Goal: Information Seeking & Learning: Check status

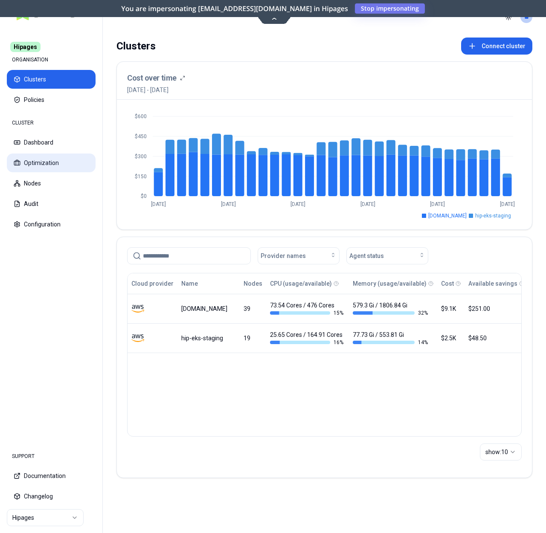
click at [59, 159] on button "Optimization" at bounding box center [51, 162] width 89 height 19
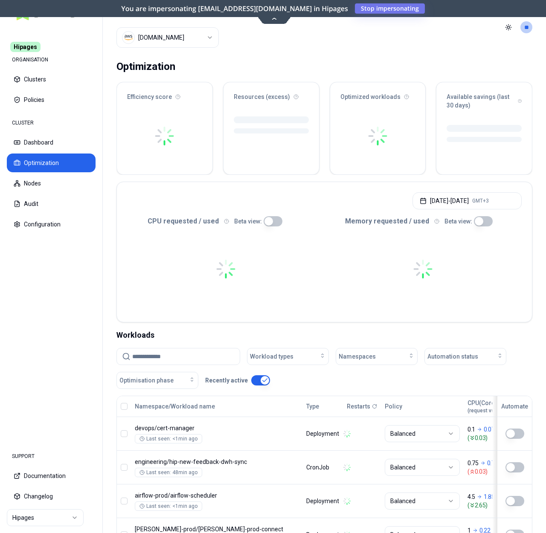
click at [174, 32] on html "Hipages ORGANISATION Clusters Policies CLUSTER Dashboard Optimization Nodes Aud…" at bounding box center [273, 266] width 546 height 533
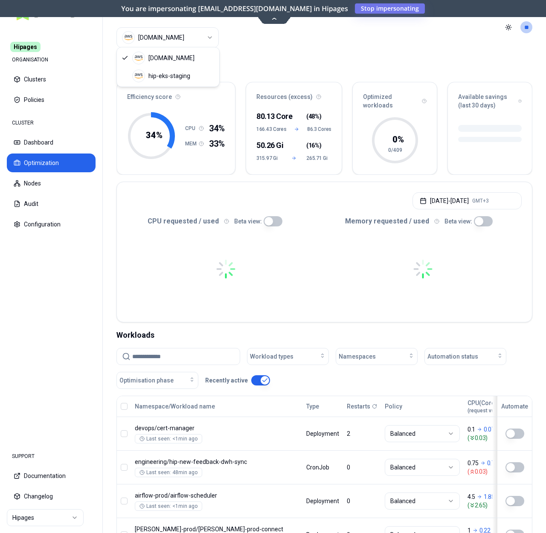
click at [277, 54] on html "Hipages ORGANISATION Clusters Policies CLUSTER Dashboard Optimization Nodes Aud…" at bounding box center [273, 266] width 546 height 533
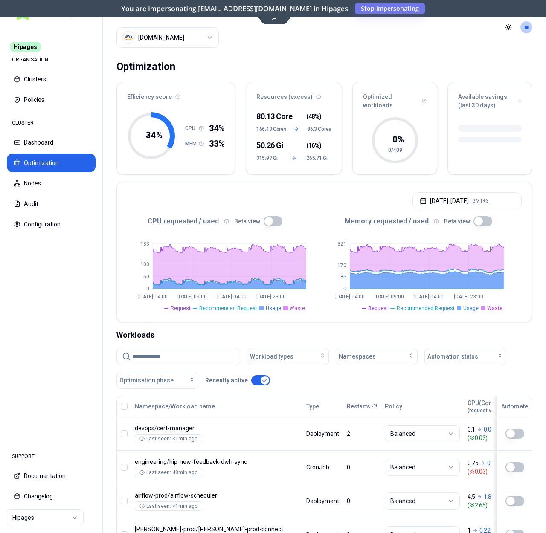
click at [191, 58] on div "Optimization" at bounding box center [324, 66] width 416 height 17
click at [196, 40] on html "Hipages ORGANISATION Clusters Policies CLUSTER Dashboard Optimization Nodes Aud…" at bounding box center [273, 266] width 546 height 533
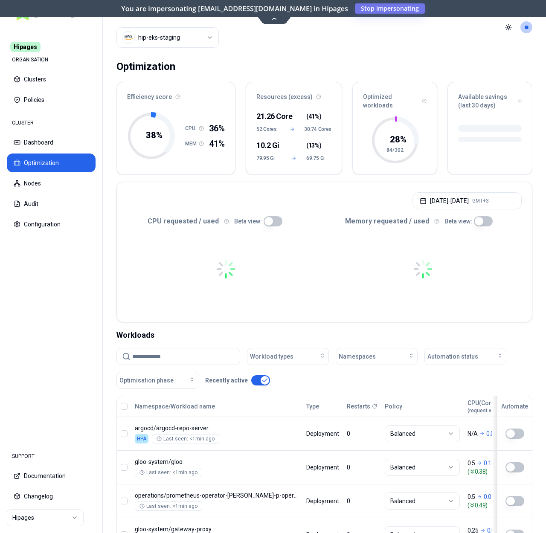
scroll to position [162, 0]
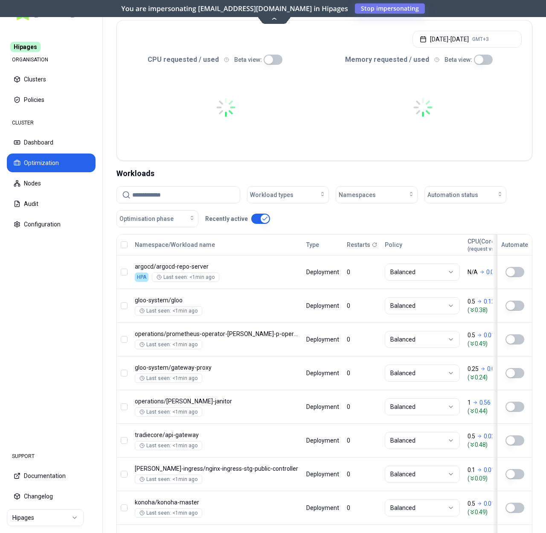
click at [183, 201] on input at bounding box center [183, 195] width 102 height 16
type input "*"
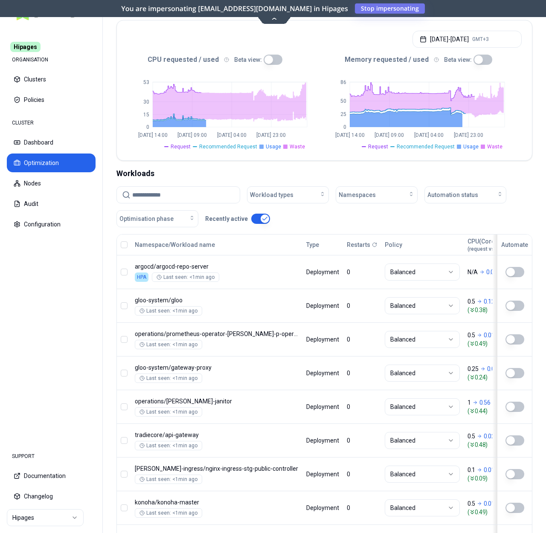
click at [200, 197] on input at bounding box center [183, 195] width 102 height 16
paste input "**********"
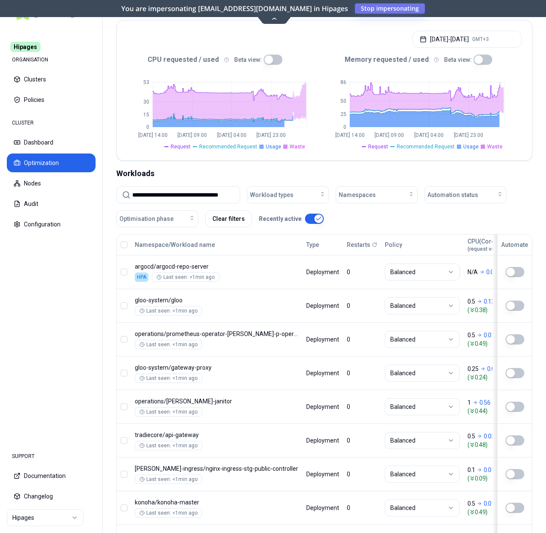
scroll to position [0, 13]
type input "**********"
click at [224, 171] on div "Workloads" at bounding box center [324, 174] width 416 height 12
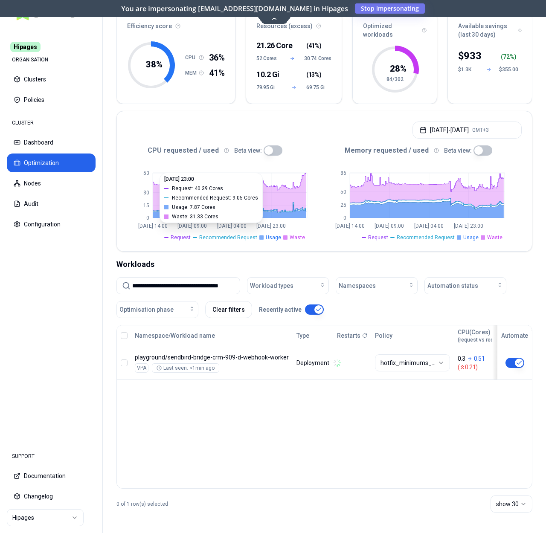
scroll to position [71, 0]
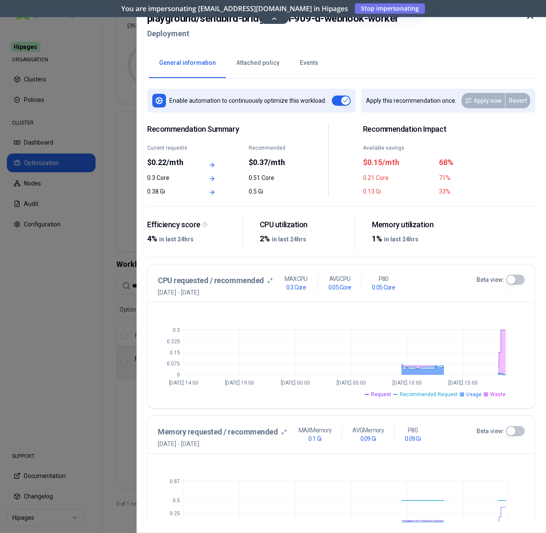
click at [297, 62] on button "Events" at bounding box center [308, 63] width 39 height 30
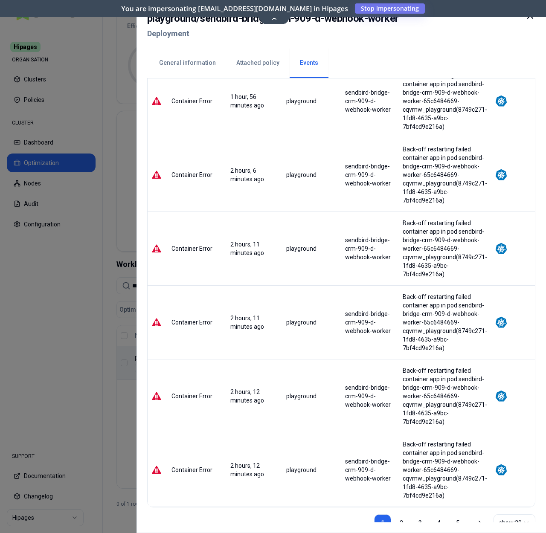
scroll to position [1821, 0]
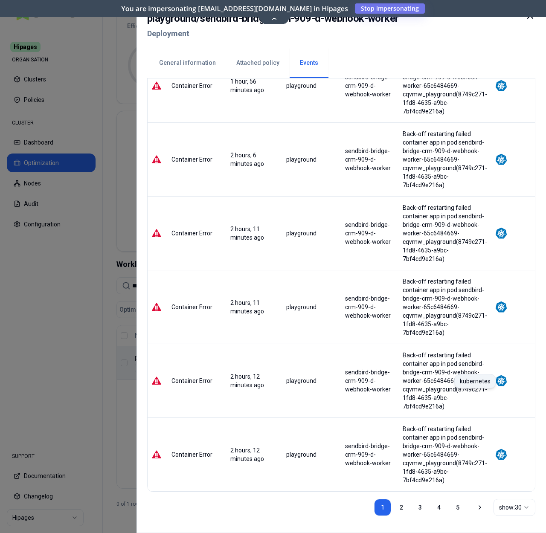
click at [505, 380] on img at bounding box center [501, 380] width 13 height 13
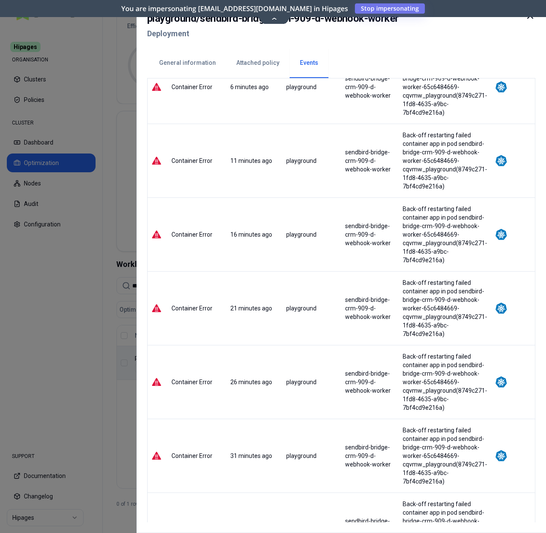
scroll to position [0, 0]
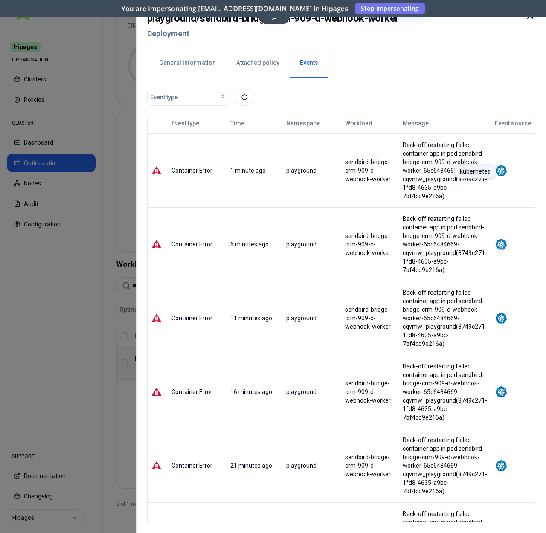
click at [504, 172] on img at bounding box center [501, 170] width 13 height 13
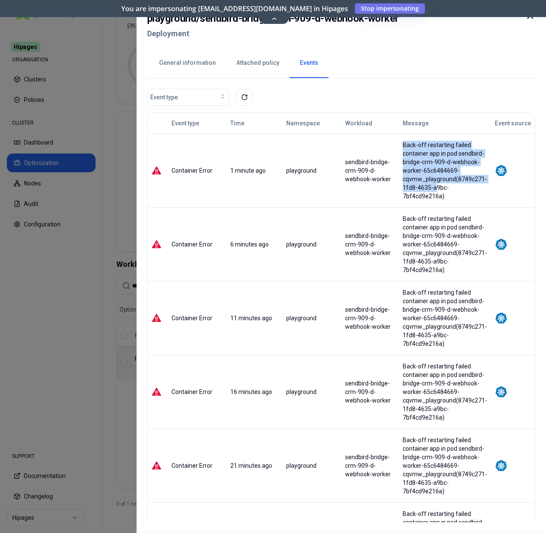
drag, startPoint x: 404, startPoint y: 138, endPoint x: 443, endPoint y: 189, distance: 63.6
click at [443, 189] on td "Back-off restarting failed container app in pod sendbird-bridge-crm-909-d-webho…" at bounding box center [445, 170] width 92 height 74
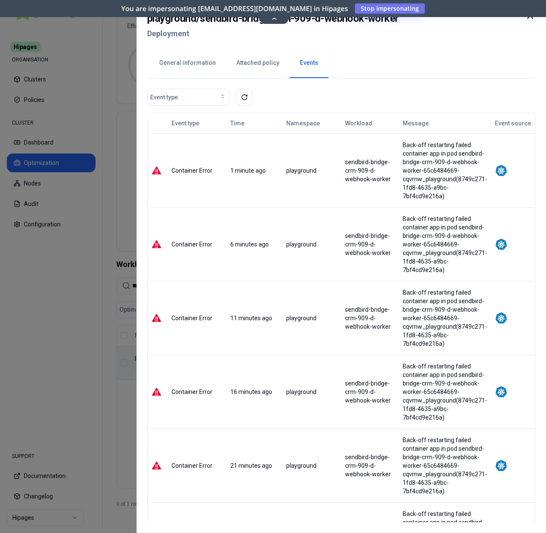
click at [443, 189] on div "Back-off restarting failed container app in pod sendbird-bridge-crm-909-d-webho…" at bounding box center [444, 171] width 84 height 60
click at [204, 54] on button "General information" at bounding box center [187, 63] width 77 height 30
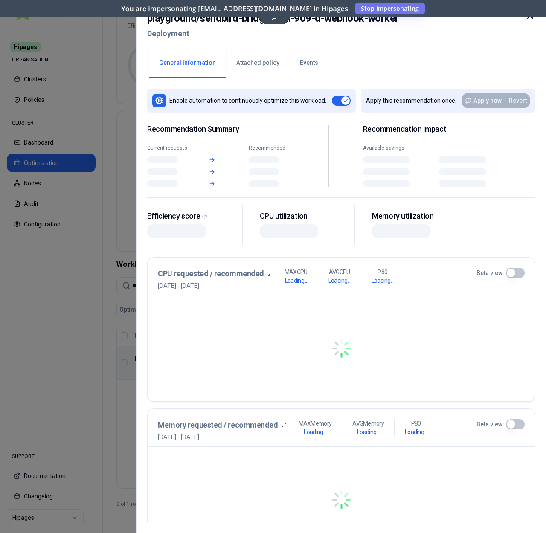
click at [215, 73] on button "General information" at bounding box center [187, 63] width 77 height 30
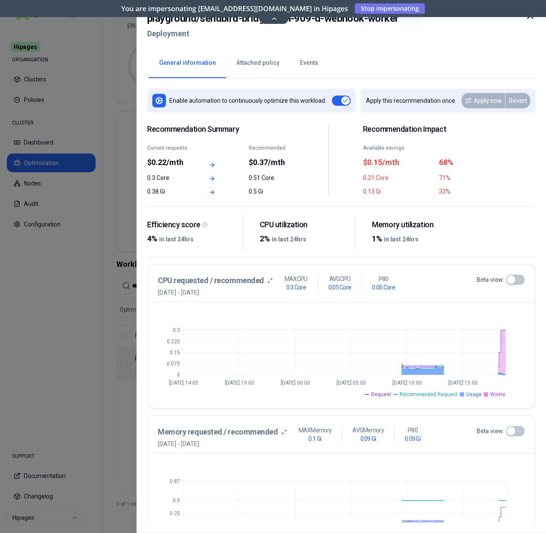
click at [235, 57] on button "Attached policy" at bounding box center [258, 63] width 64 height 30
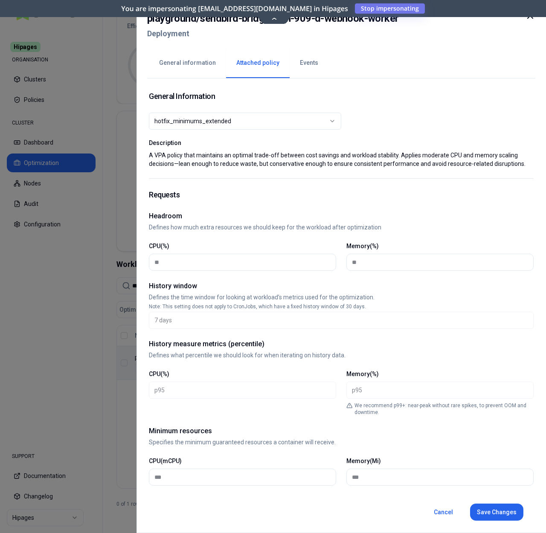
click at [270, 119] on div "hotfix_minimums_extended" at bounding box center [241, 121] width 174 height 9
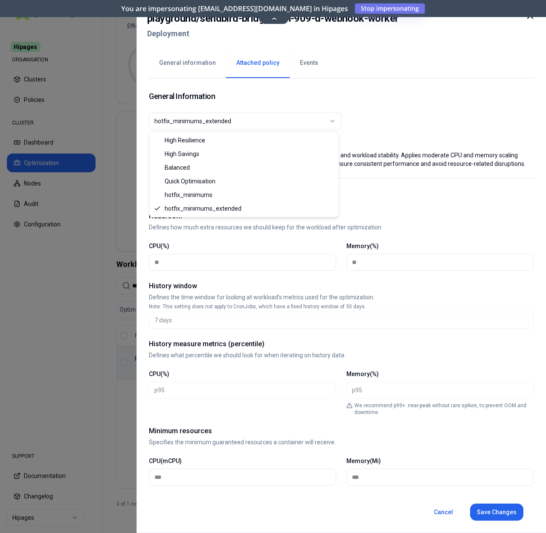
click at [450, 124] on div "**********" at bounding box center [341, 129] width 385 height 98
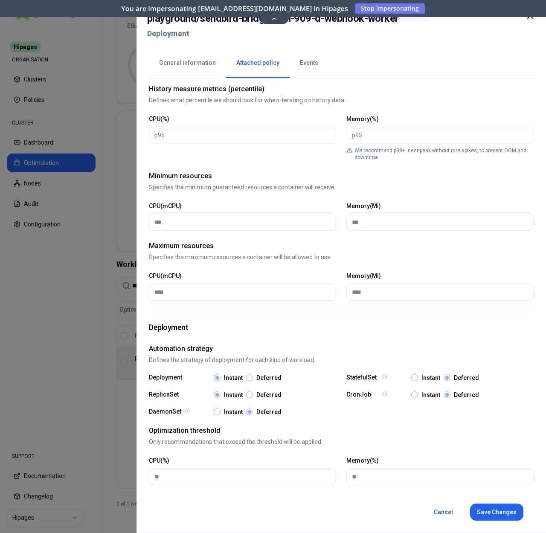
scroll to position [257, 0]
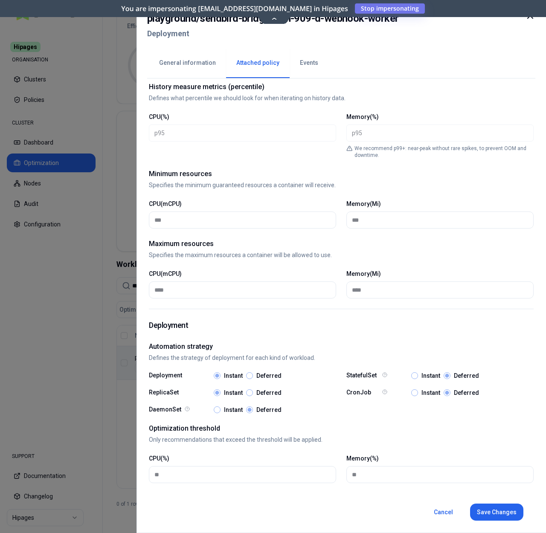
click at [346, 223] on div "***" at bounding box center [439, 219] width 187 height 17
click at [315, 251] on p "Specifies the maximum resources a container will be allowed to use." at bounding box center [341, 255] width 385 height 9
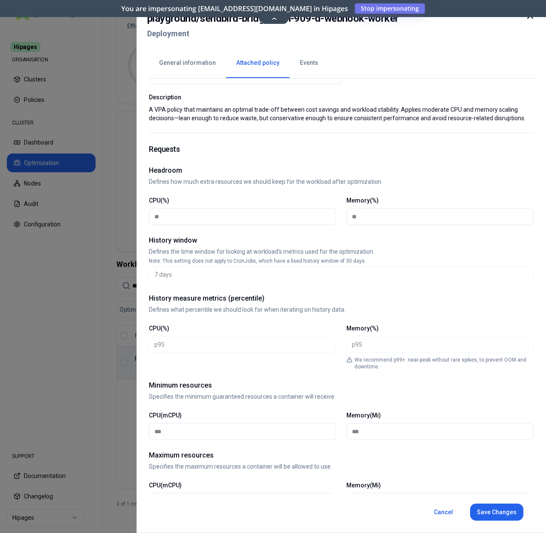
scroll to position [0, 0]
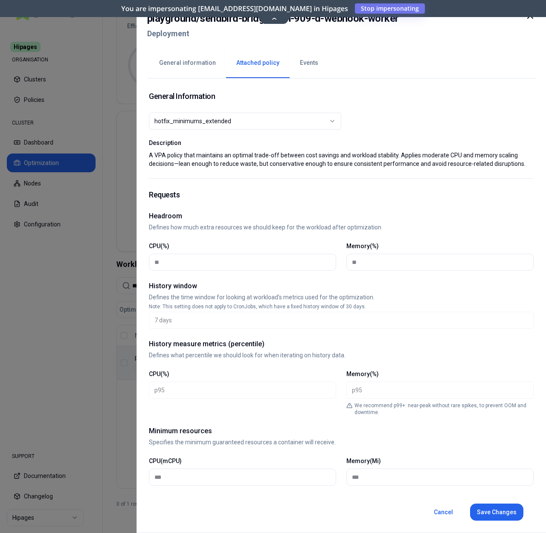
click at [200, 63] on button "General information" at bounding box center [187, 63] width 77 height 30
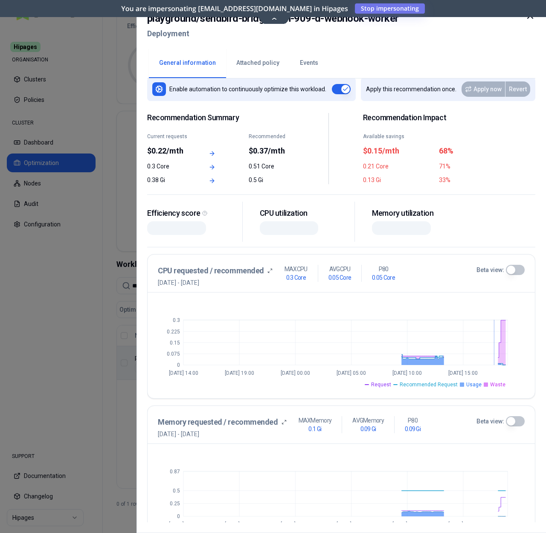
scroll to position [12, 0]
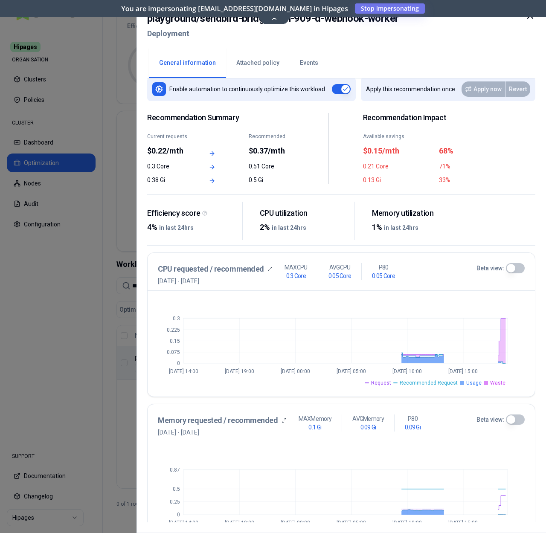
click at [515, 269] on button "Beta view:" at bounding box center [515, 268] width 19 height 10
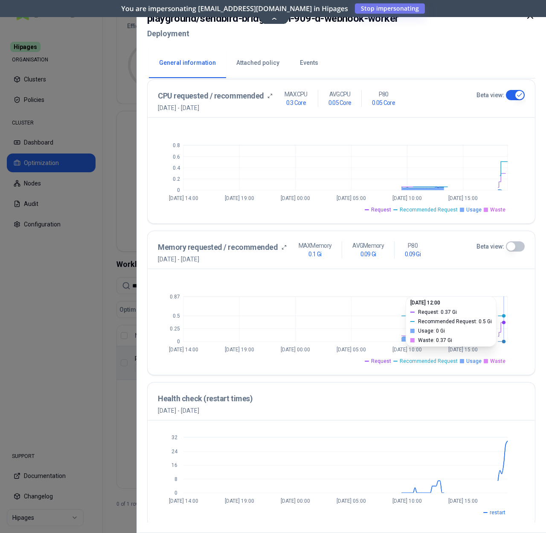
scroll to position [189, 0]
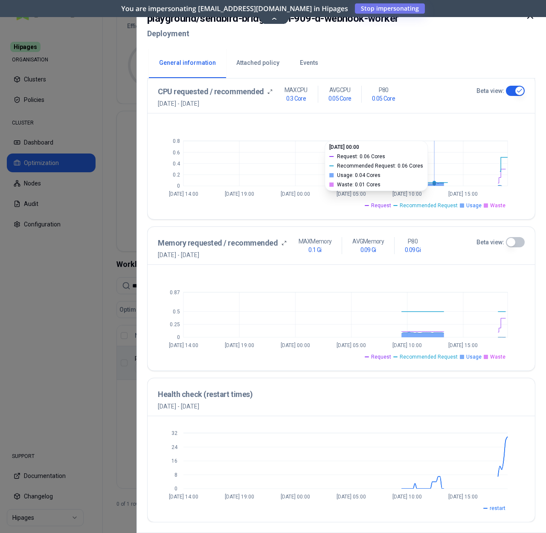
type button "on"
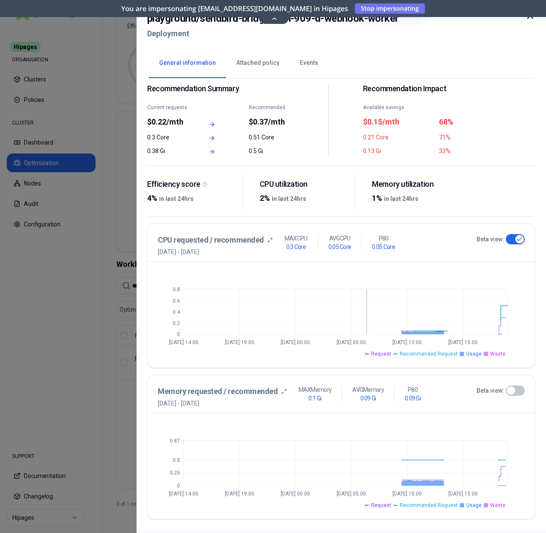
scroll to position [0, 0]
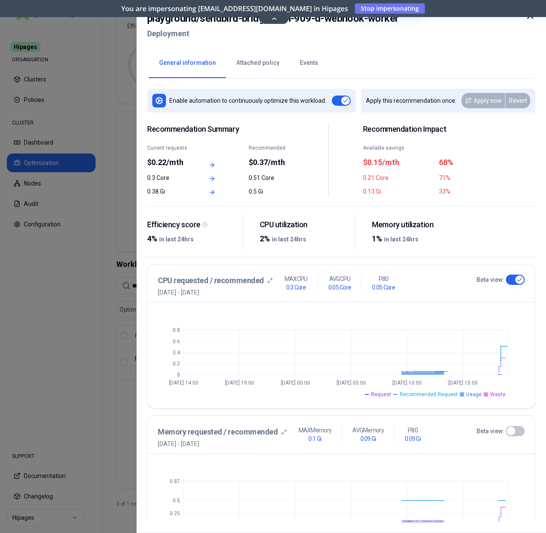
click at [294, 64] on button "Events" at bounding box center [308, 63] width 39 height 30
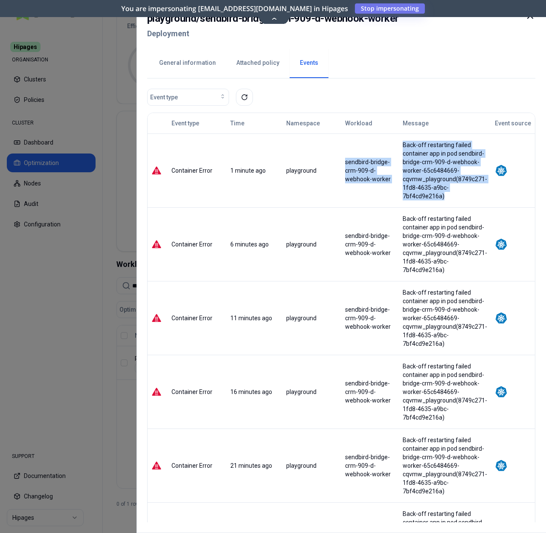
drag, startPoint x: 400, startPoint y: 144, endPoint x: 453, endPoint y: 193, distance: 72.1
click at [453, 193] on tr "Container Error 1 minute ago playground sendbird-bridge-crm-909-d-webhook-worke…" at bounding box center [341, 170] width 387 height 74
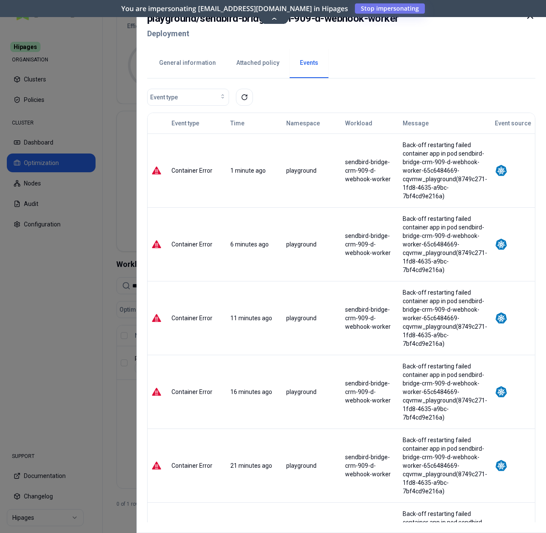
click at [453, 193] on div "Back-off restarting failed container app in pod sendbird-bridge-crm-909-d-webho…" at bounding box center [444, 171] width 84 height 60
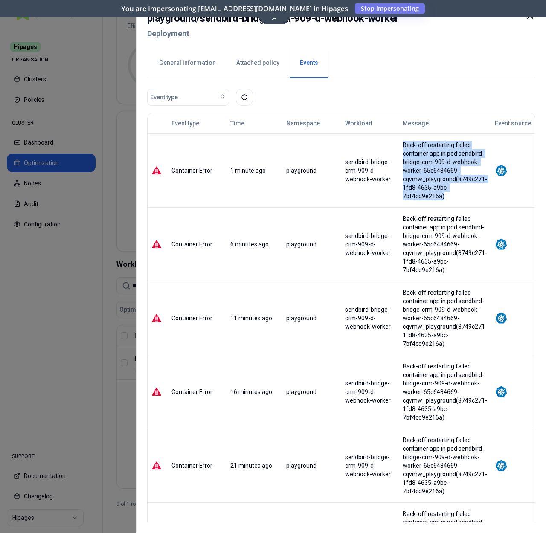
drag, startPoint x: 454, startPoint y: 200, endPoint x: 405, endPoint y: 143, distance: 75.6
click at [405, 143] on td "Back-off restarting failed container app in pod sendbird-bridge-crm-909-d-webho…" at bounding box center [445, 170] width 92 height 74
copy div "Back-off restarting failed container app in pod sendbird-bridge-crm-909-d-webho…"
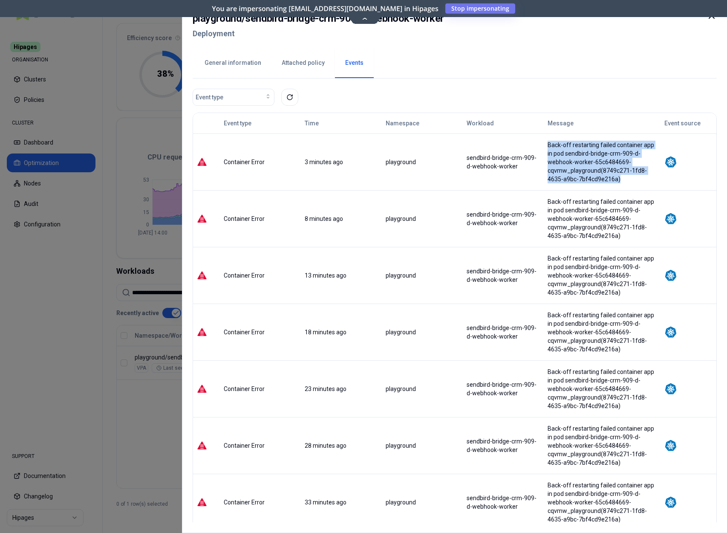
drag, startPoint x: 552, startPoint y: 143, endPoint x: 634, endPoint y: 185, distance: 92.9
click at [545, 185] on td "Back-off restarting failed container app in pod sendbird-bridge-crm-909-d-webho…" at bounding box center [602, 161] width 117 height 57
copy div "Back-off restarting failed container app in pod sendbird-bridge-crm-909-d-webho…"
click at [545, 188] on td "Back-off restarting failed container app in pod sendbird-bridge-crm-909-d-webho…" at bounding box center [602, 161] width 117 height 57
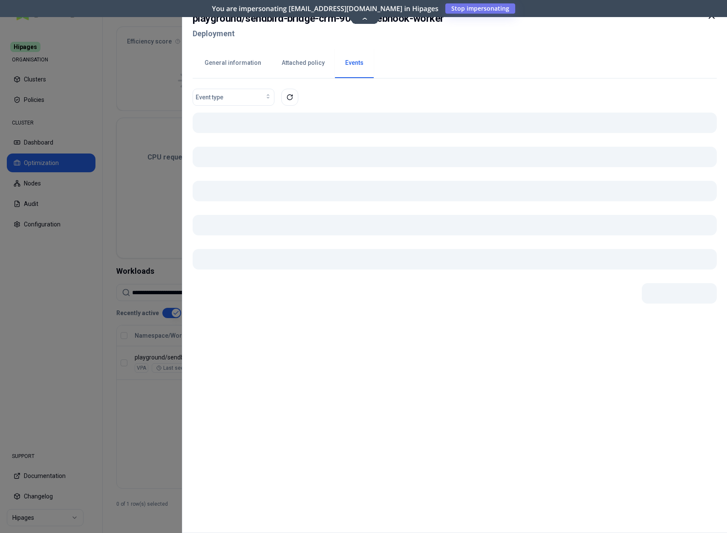
scroll to position [59, 0]
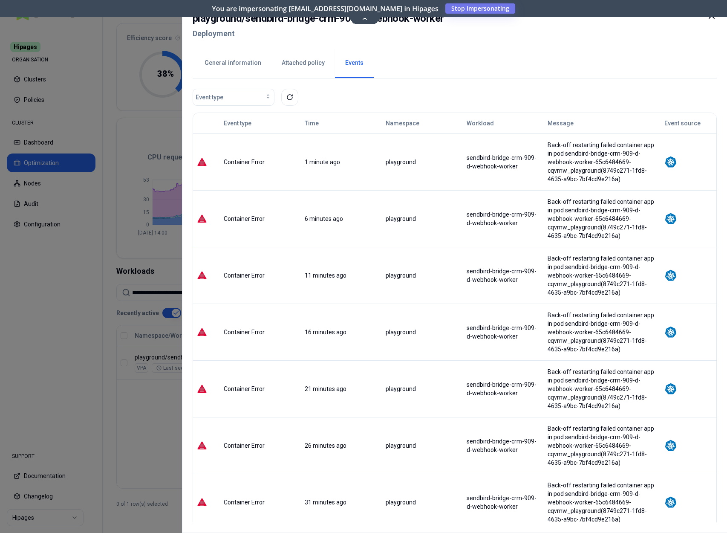
click at [545, 18] on icon at bounding box center [711, 15] width 5 height 5
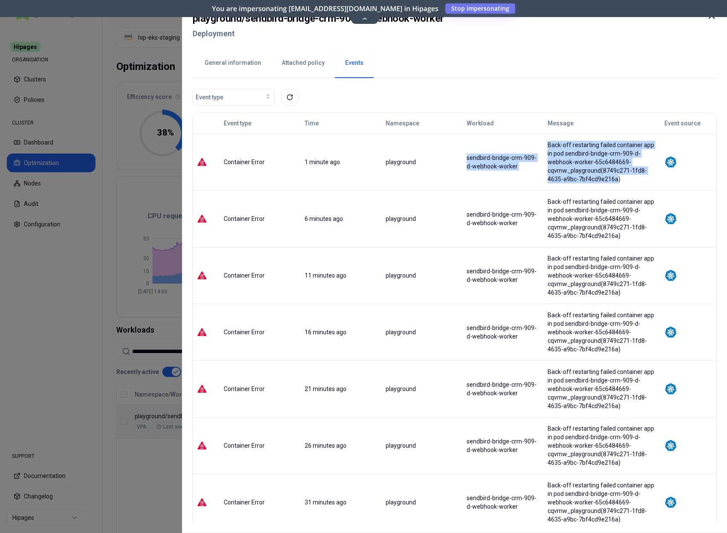
drag, startPoint x: 555, startPoint y: 148, endPoint x: 621, endPoint y: 179, distance: 73.4
click at [621, 180] on tr "Container Error 1 minute ago playground sendbird-bridge-crm-909-d-webhook-worke…" at bounding box center [455, 161] width 524 height 57
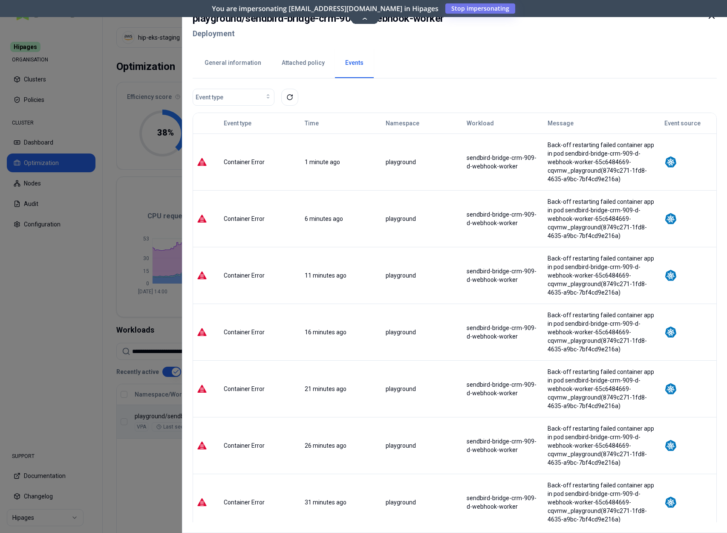
click at [621, 180] on div "Back-off restarting failed container app in pod sendbird-bridge-crm-909-d-webho…" at bounding box center [602, 162] width 109 height 43
drag, startPoint x: 611, startPoint y: 174, endPoint x: 552, endPoint y: 142, distance: 67.5
click at [552, 142] on div "Back-off restarting failed container app in pod sendbird-bridge-crm-909-d-webho…" at bounding box center [602, 162] width 109 height 43
copy div "Back-off restarting failed container app in pod sendbird-bridge-crm-909-d-webho…"
click at [712, 19] on icon at bounding box center [711, 16] width 10 height 10
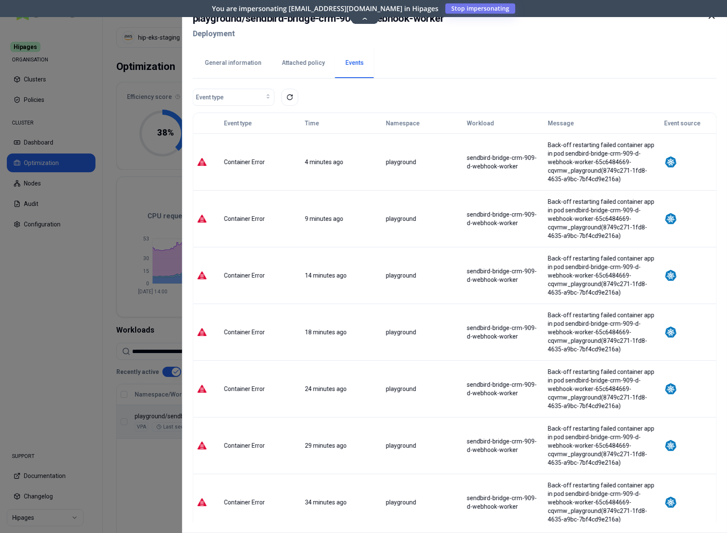
click at [226, 61] on button "General information" at bounding box center [232, 63] width 77 height 30
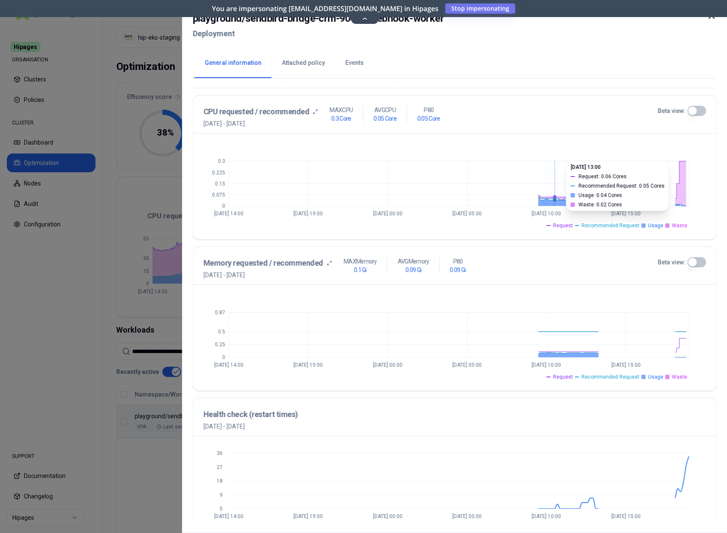
scroll to position [189, 0]
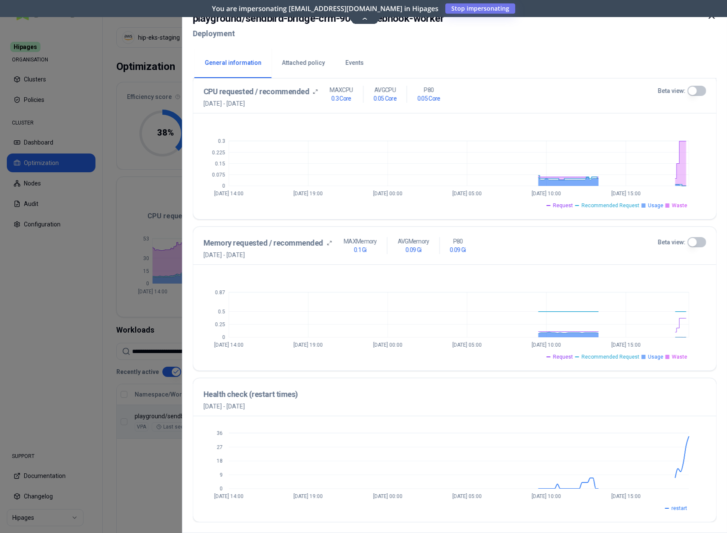
click at [695, 243] on button "Beta view:" at bounding box center [696, 242] width 19 height 10
click at [351, 63] on button "Events" at bounding box center [354, 63] width 39 height 30
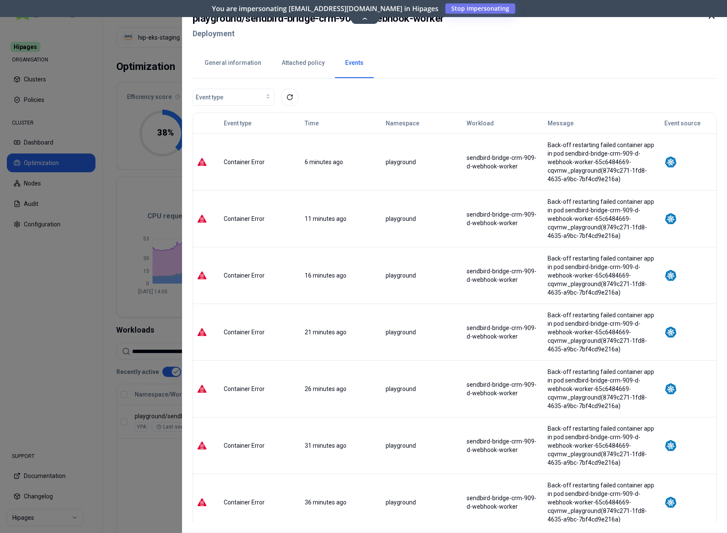
click at [714, 18] on icon at bounding box center [711, 16] width 10 height 10
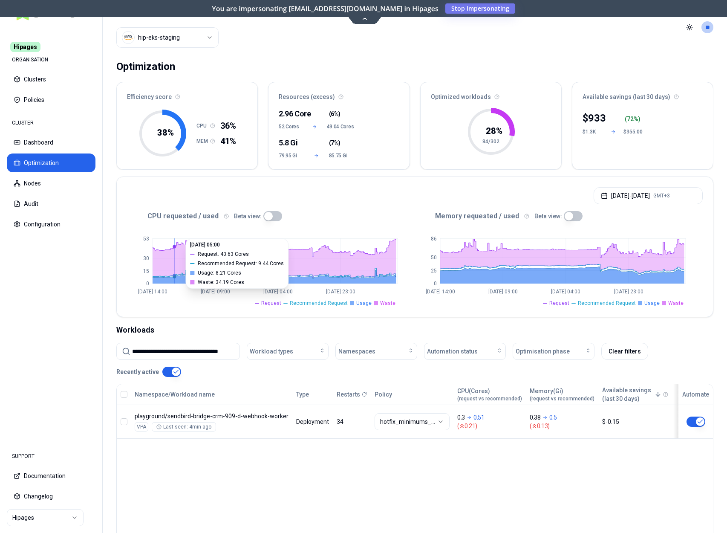
click at [174, 352] on input "**********" at bounding box center [183, 351] width 102 height 16
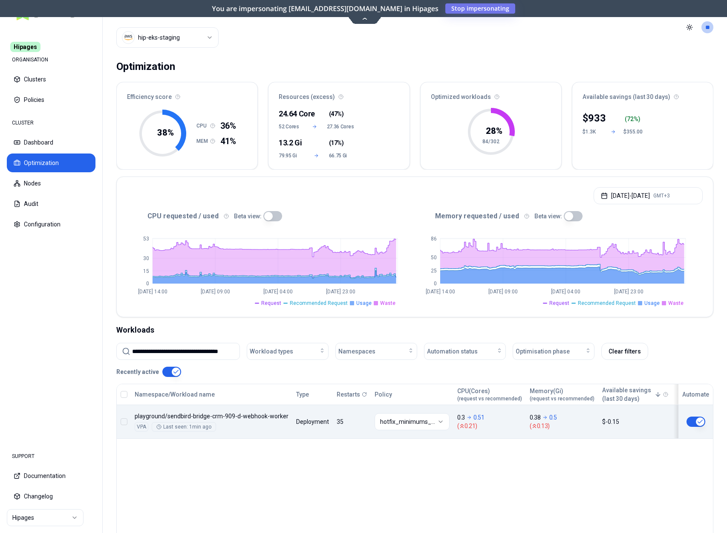
click at [285, 424] on body "**********" at bounding box center [363, 266] width 727 height 533
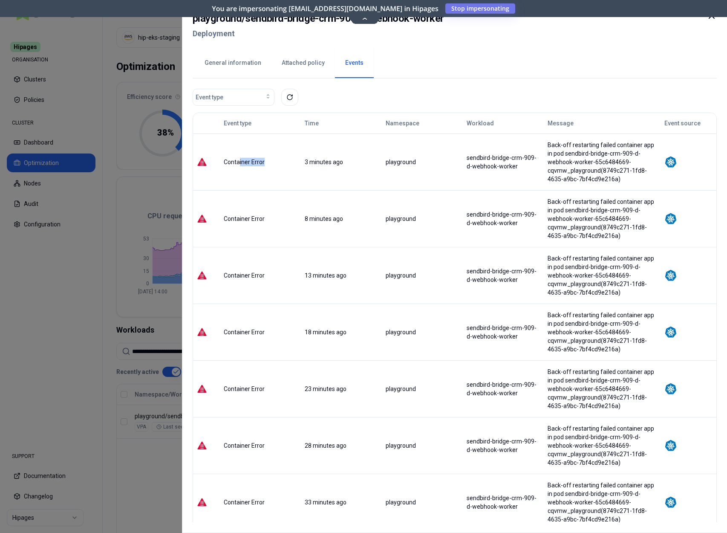
drag, startPoint x: 240, startPoint y: 162, endPoint x: 270, endPoint y: 161, distance: 30.3
click at [267, 161] on div "Container Error" at bounding box center [260, 162] width 73 height 9
click at [274, 160] on div "Container Error" at bounding box center [260, 162] width 73 height 9
drag, startPoint x: 281, startPoint y: 161, endPoint x: 222, endPoint y: 163, distance: 58.9
click at [222, 163] on div "Container Error" at bounding box center [260, 162] width 80 height 9
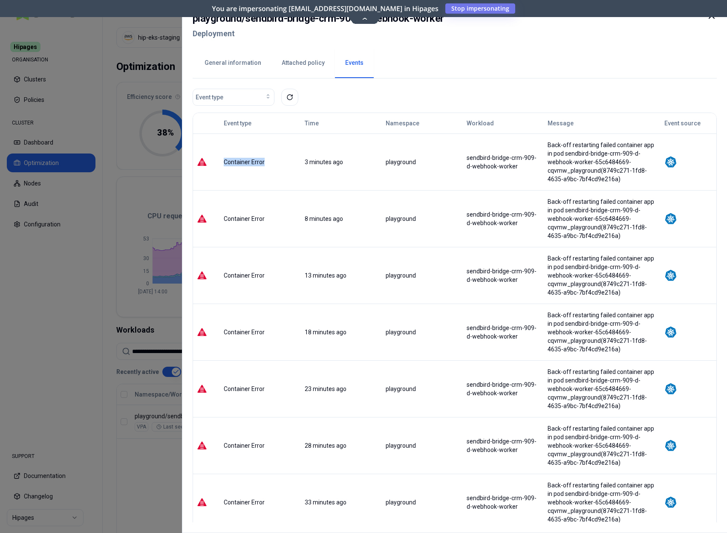
copy div "Container Error"
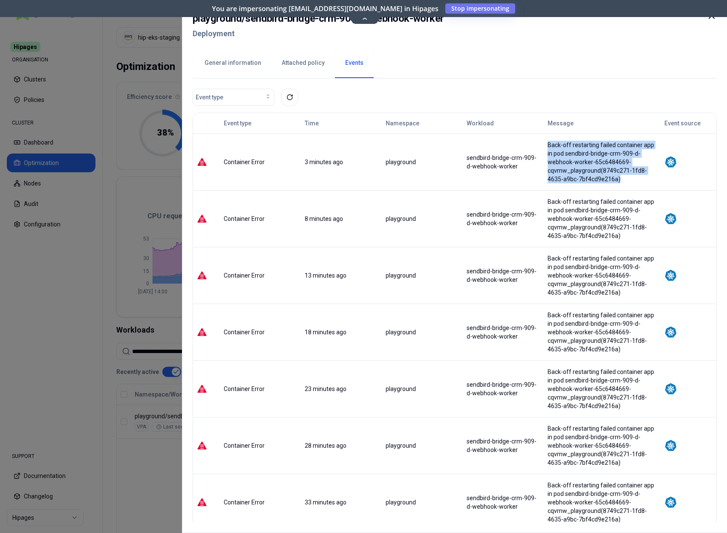
drag, startPoint x: 549, startPoint y: 145, endPoint x: 628, endPoint y: 181, distance: 87.4
click at [628, 181] on td "Back-off restarting failed container app in pod sendbird-bridge-crm-909-d-webho…" at bounding box center [602, 161] width 117 height 57
copy div "Back-off restarting failed container app in pod sendbird-bridge-crm-909-d-webho…"
click at [576, 189] on td "Back-off restarting failed container app in pod sendbird-bridge-crm-909-d-webho…" at bounding box center [602, 161] width 117 height 57
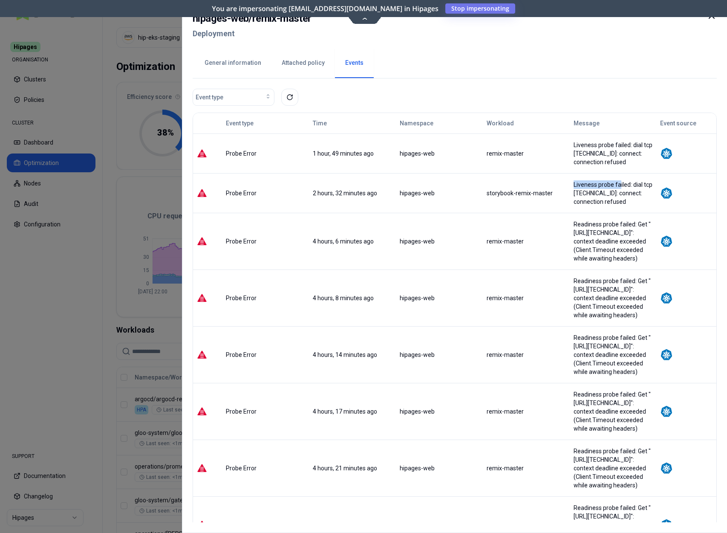
drag, startPoint x: 562, startPoint y: 184, endPoint x: 606, endPoint y: 183, distance: 43.9
click at [606, 183] on div "Liveness probe failed: dial tcp 10.20.81.179:3000: connect: connection refused" at bounding box center [613, 193] width 86 height 26
click at [570, 207] on td "Liveness probe failed: dial tcp 10.20.81.179:3000: connect: connection refused" at bounding box center [613, 193] width 87 height 40
drag, startPoint x: 553, startPoint y: 223, endPoint x: 619, endPoint y: 225, distance: 65.7
click at [619, 225] on tr "Probe Error 4 hours, 6 minutes ago hipages-web remix-master Readiness probe fai…" at bounding box center [455, 241] width 524 height 57
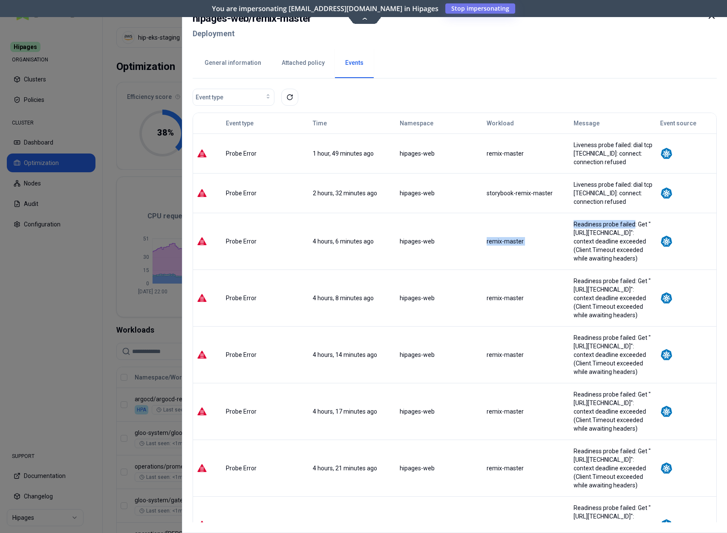
copy tr "remix-master Readiness probe failed"
